Goal: Task Accomplishment & Management: Complete application form

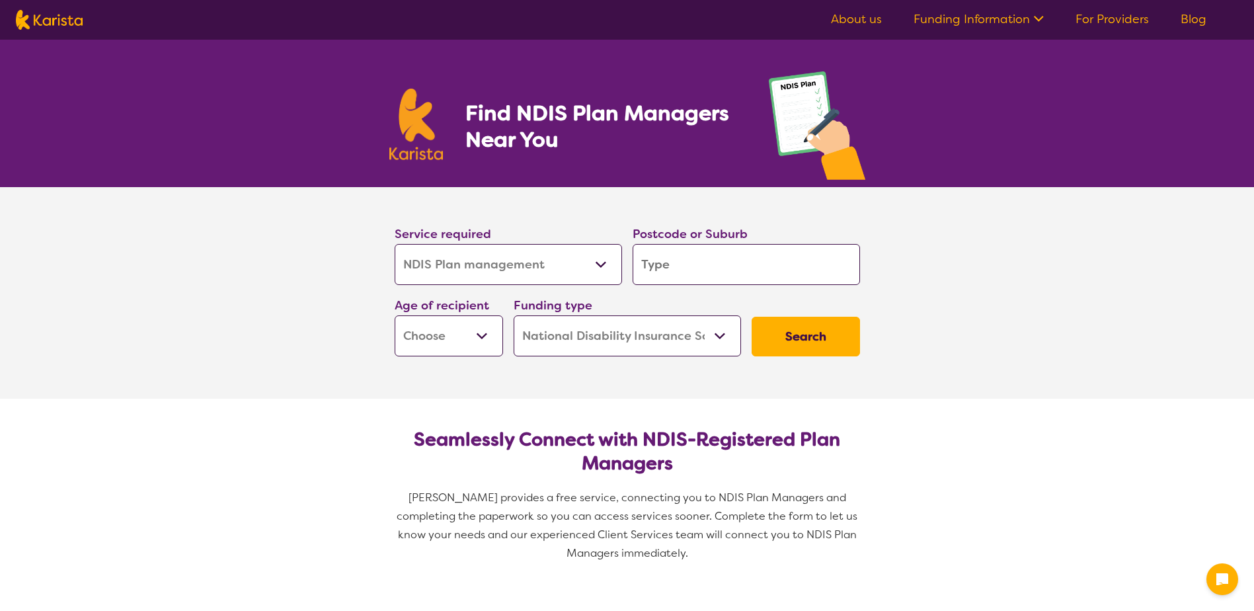
select select "NDIS Plan management"
select select "NDIS"
select select "NDIS Plan management"
select select "NDIS"
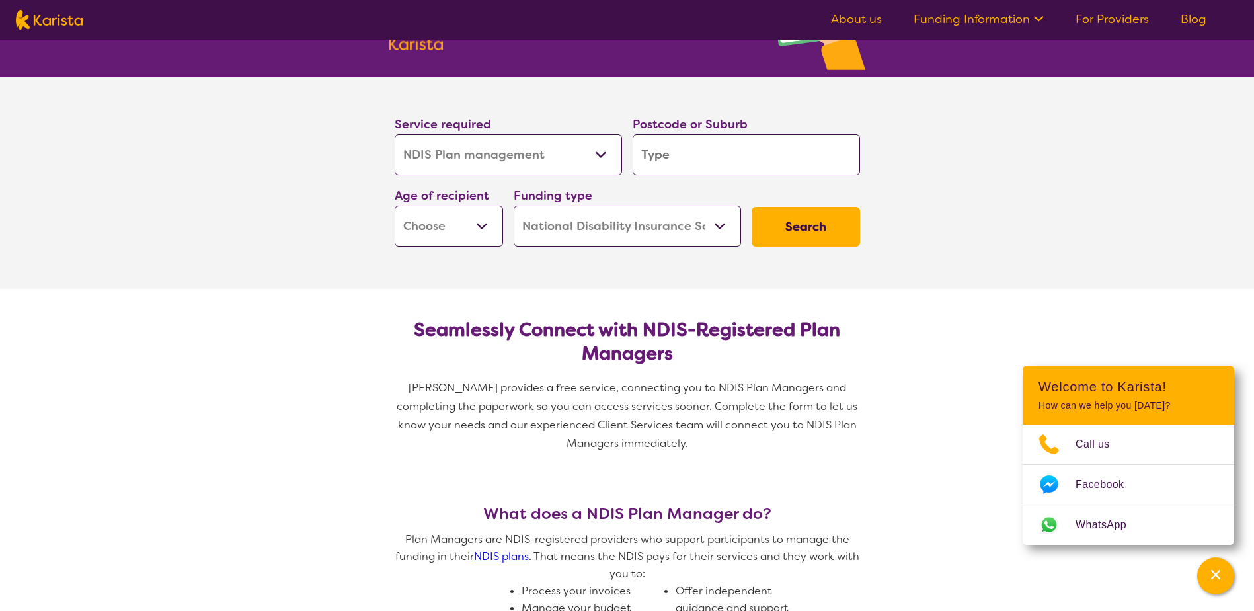
scroll to position [132, 0]
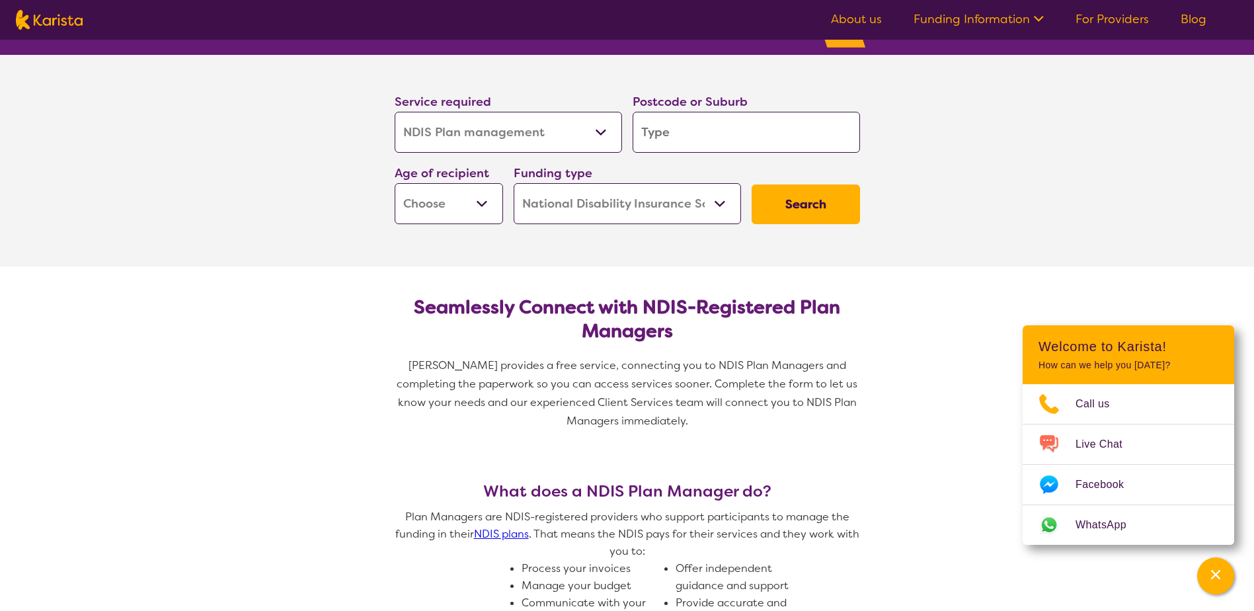
click at [710, 128] on input "search" at bounding box center [745, 132] width 227 height 41
type input "3"
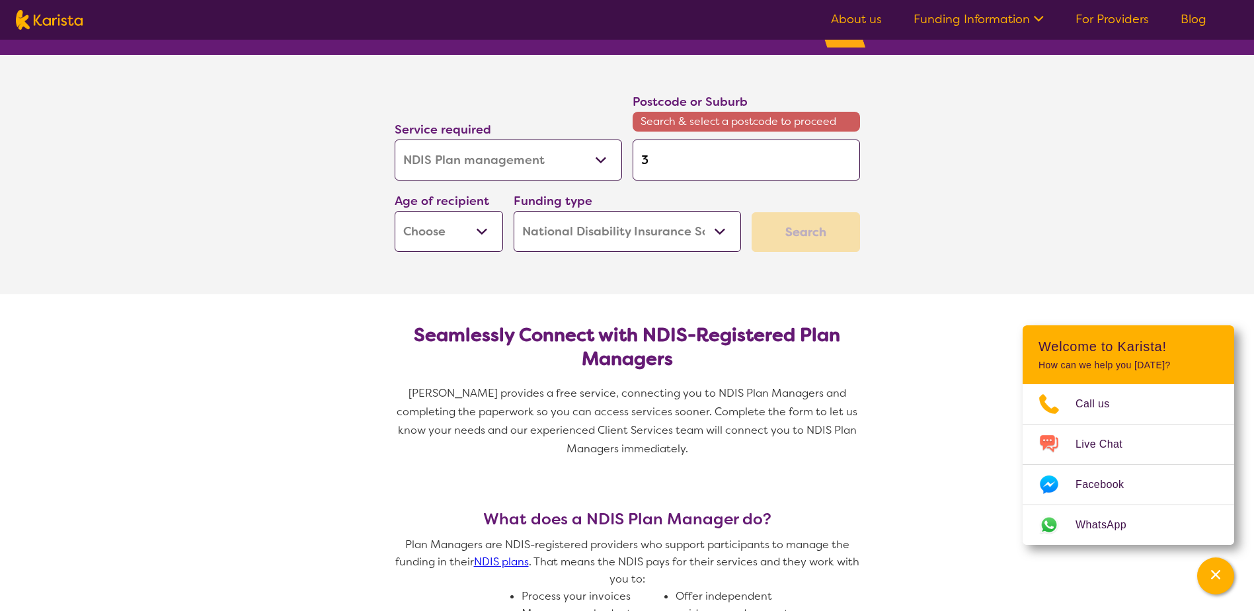
type input "31"
type input "319"
type input "3199"
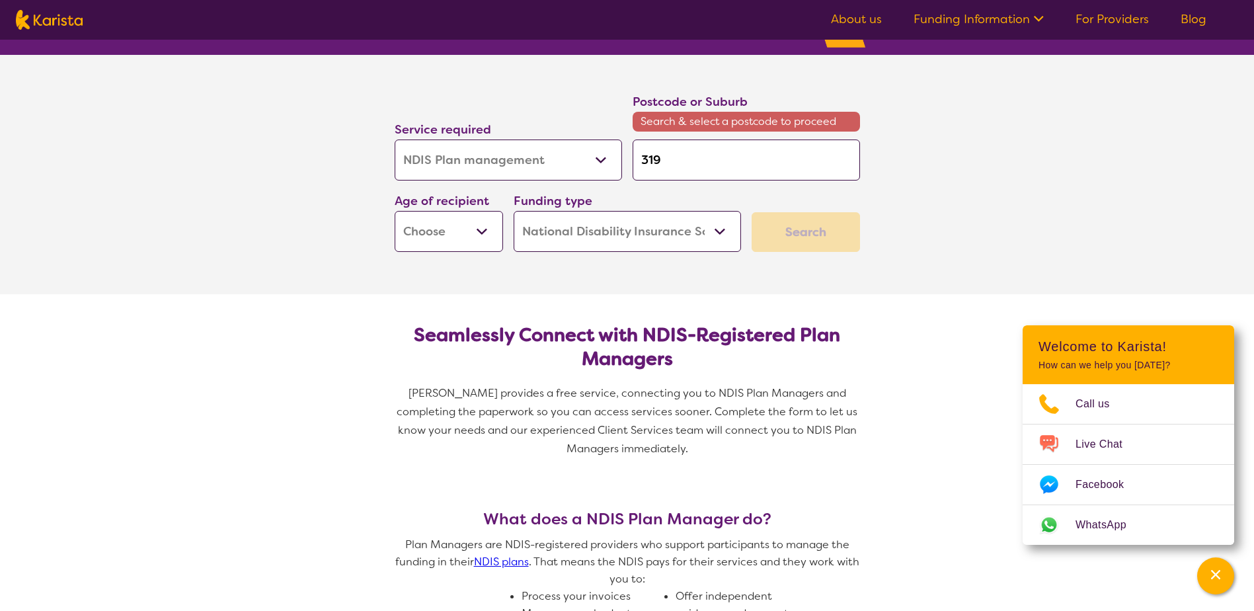
type input "3199"
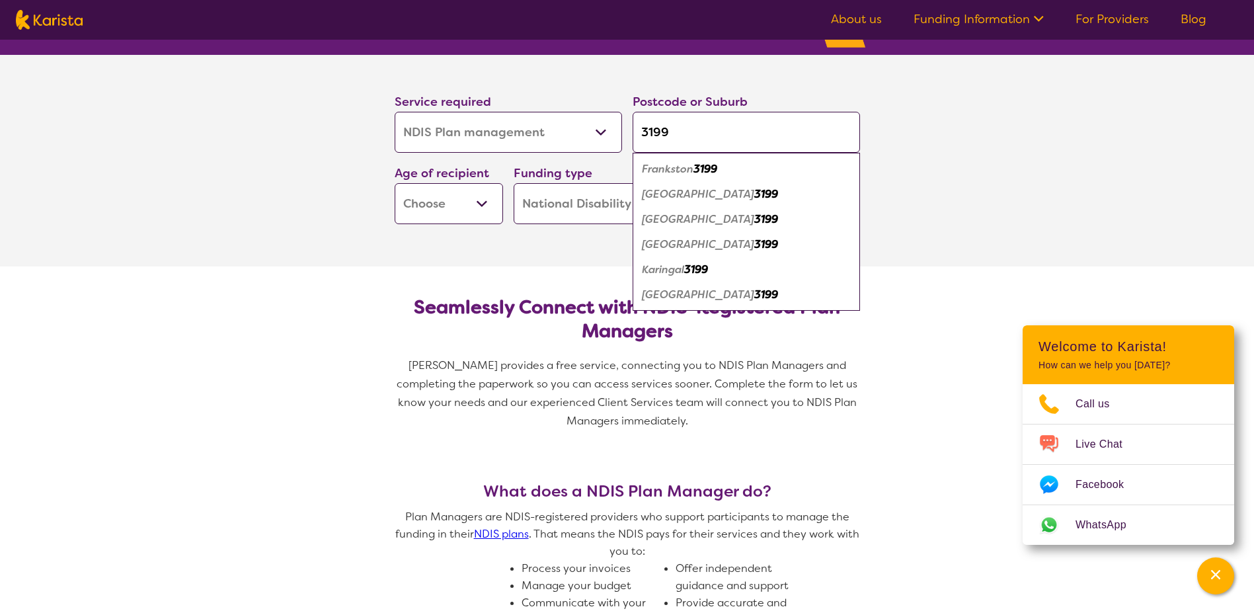
type input "3199"
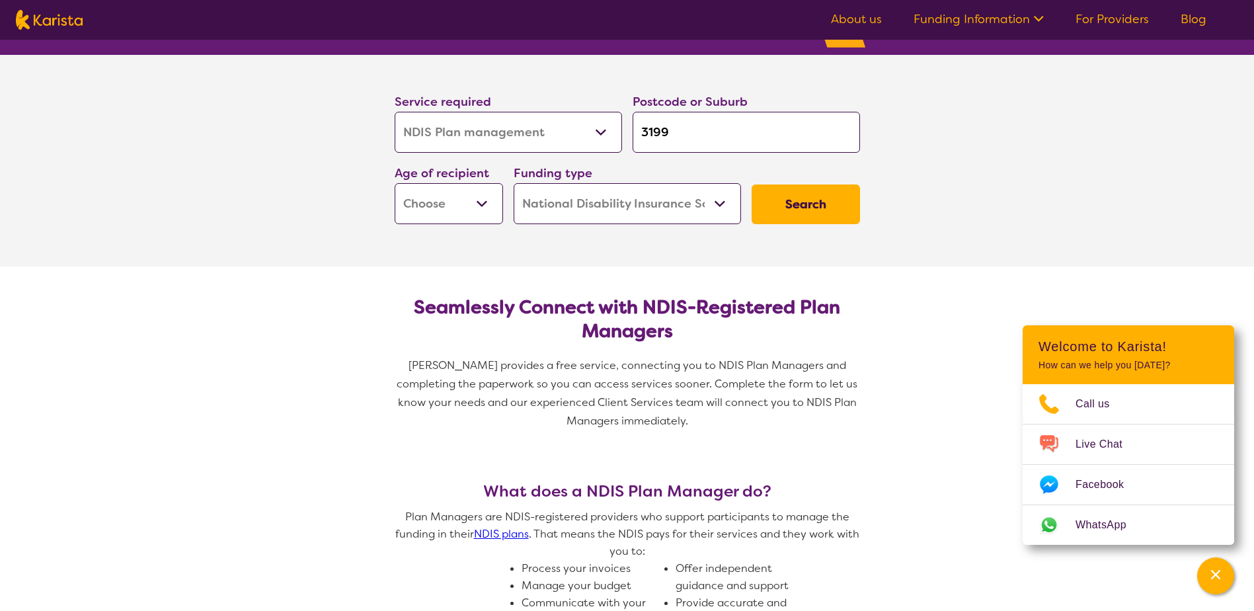
click at [476, 199] on select "Early Childhood - 0 to 9 Child - 10 to 11 Adolescent - 12 to 17 Adult - 18 to 6…" at bounding box center [449, 203] width 108 height 41
select select "AD"
click at [395, 183] on select "Early Childhood - 0 to 9 Child - 10 to 11 Adolescent - 12 to 17 Adult - 18 to 6…" at bounding box center [449, 203] width 108 height 41
select select "AD"
